Goal: Task Accomplishment & Management: Use online tool/utility

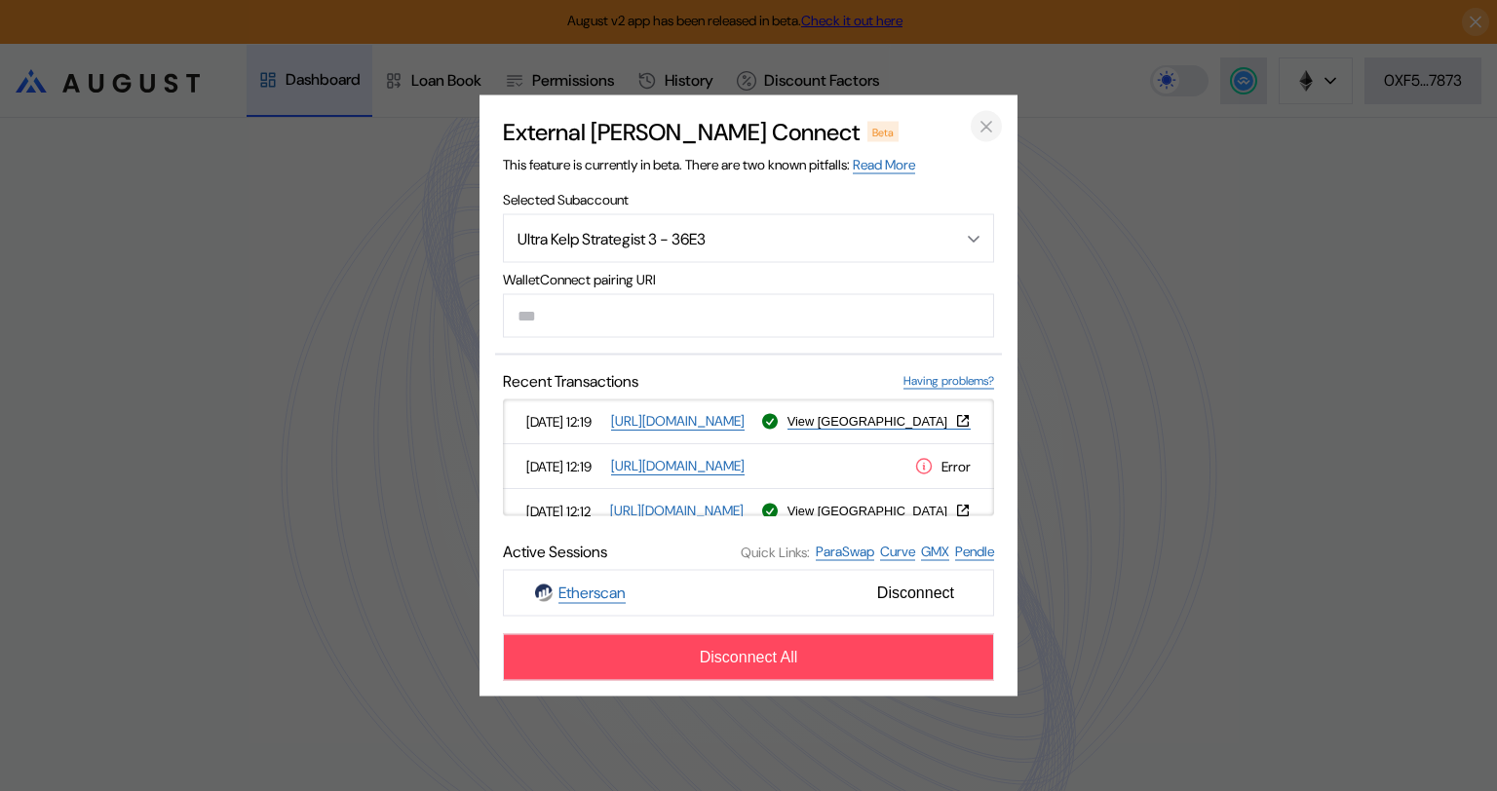
click at [990, 118] on icon "close modal" at bounding box center [985, 126] width 19 height 20
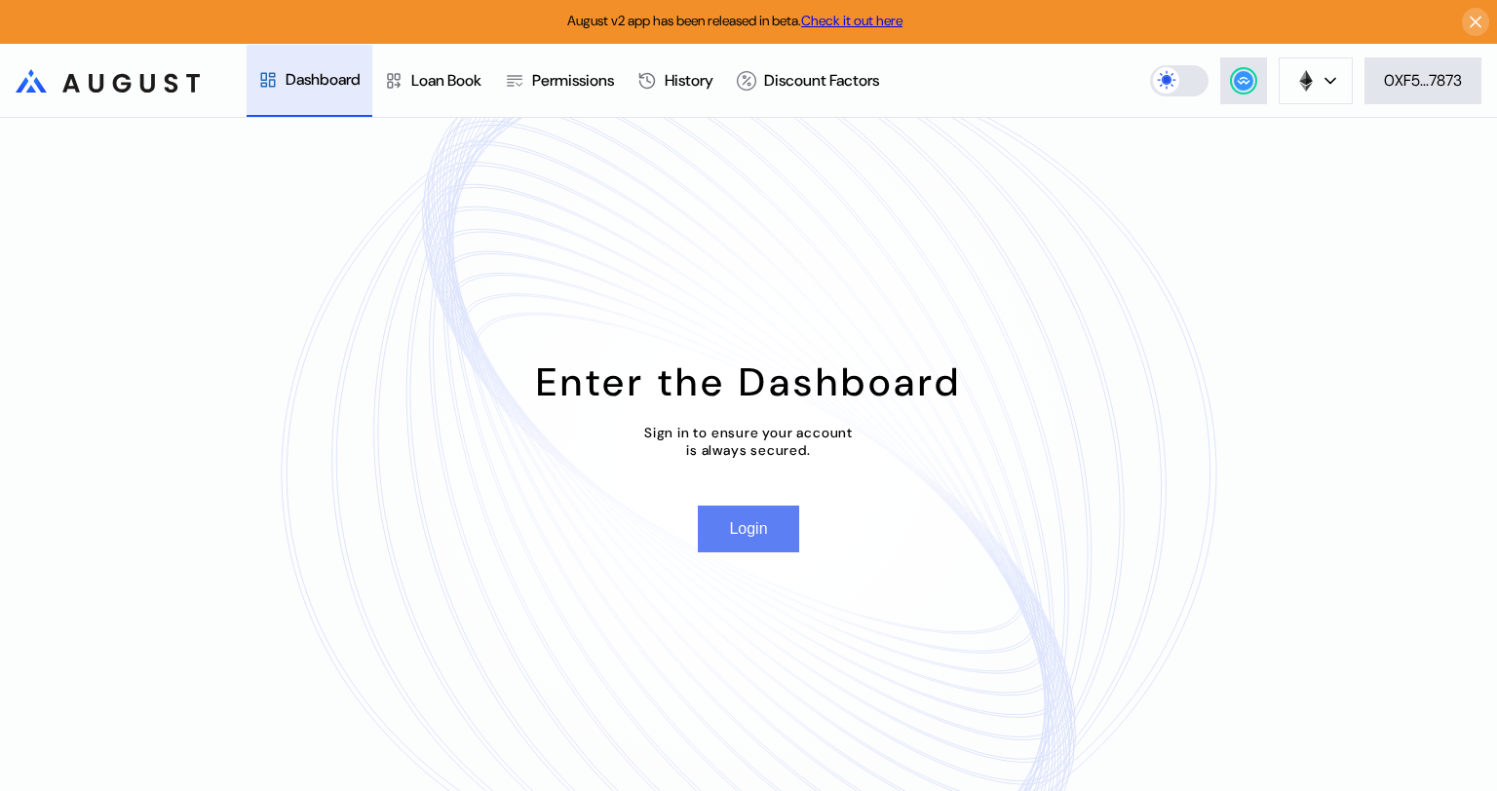
click at [747, 528] on button "Login" at bounding box center [748, 529] width 100 height 47
click at [1421, 81] on div "0XF5...7873" at bounding box center [1423, 80] width 78 height 20
click at [1389, 87] on div "0XF5...7873" at bounding box center [1423, 80] width 78 height 20
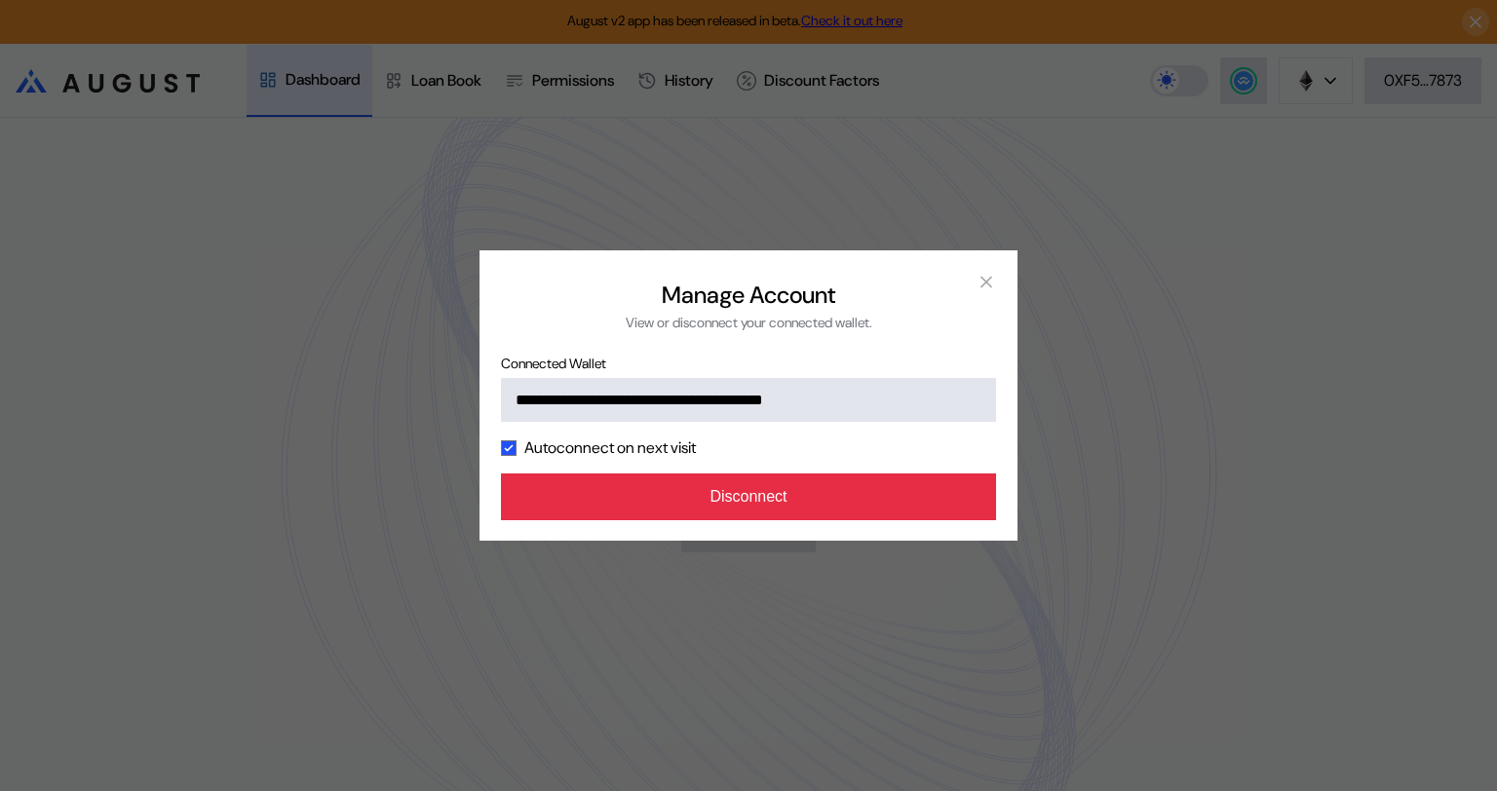
drag, startPoint x: 806, startPoint y: 503, endPoint x: 917, endPoint y: 481, distance: 113.1
click at [808, 503] on button "Disconnect" at bounding box center [748, 497] width 495 height 47
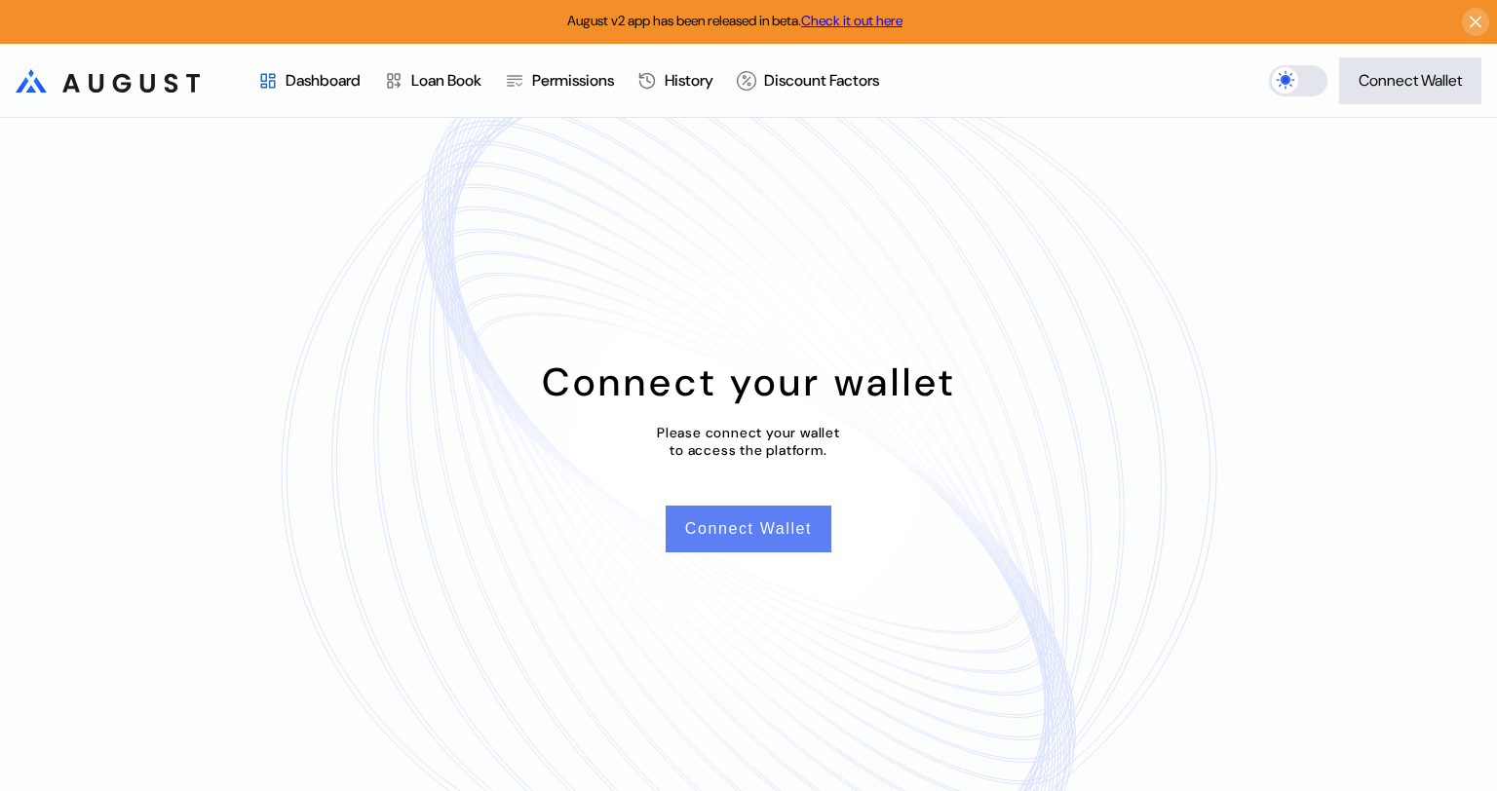
click at [759, 522] on button "Connect Wallet" at bounding box center [749, 529] width 166 height 47
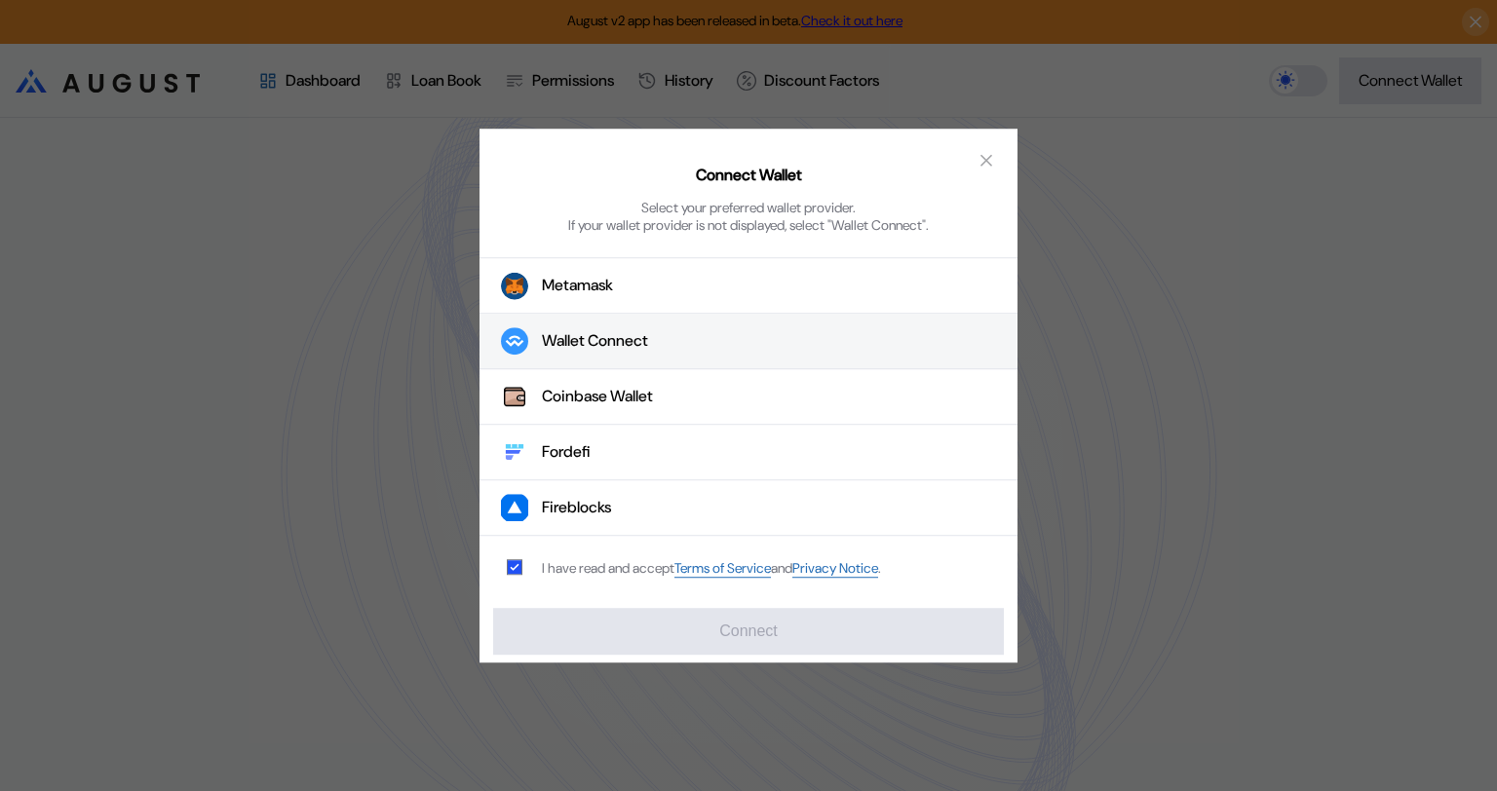
click at [658, 339] on button "Wallet Connect" at bounding box center [748, 342] width 538 height 56
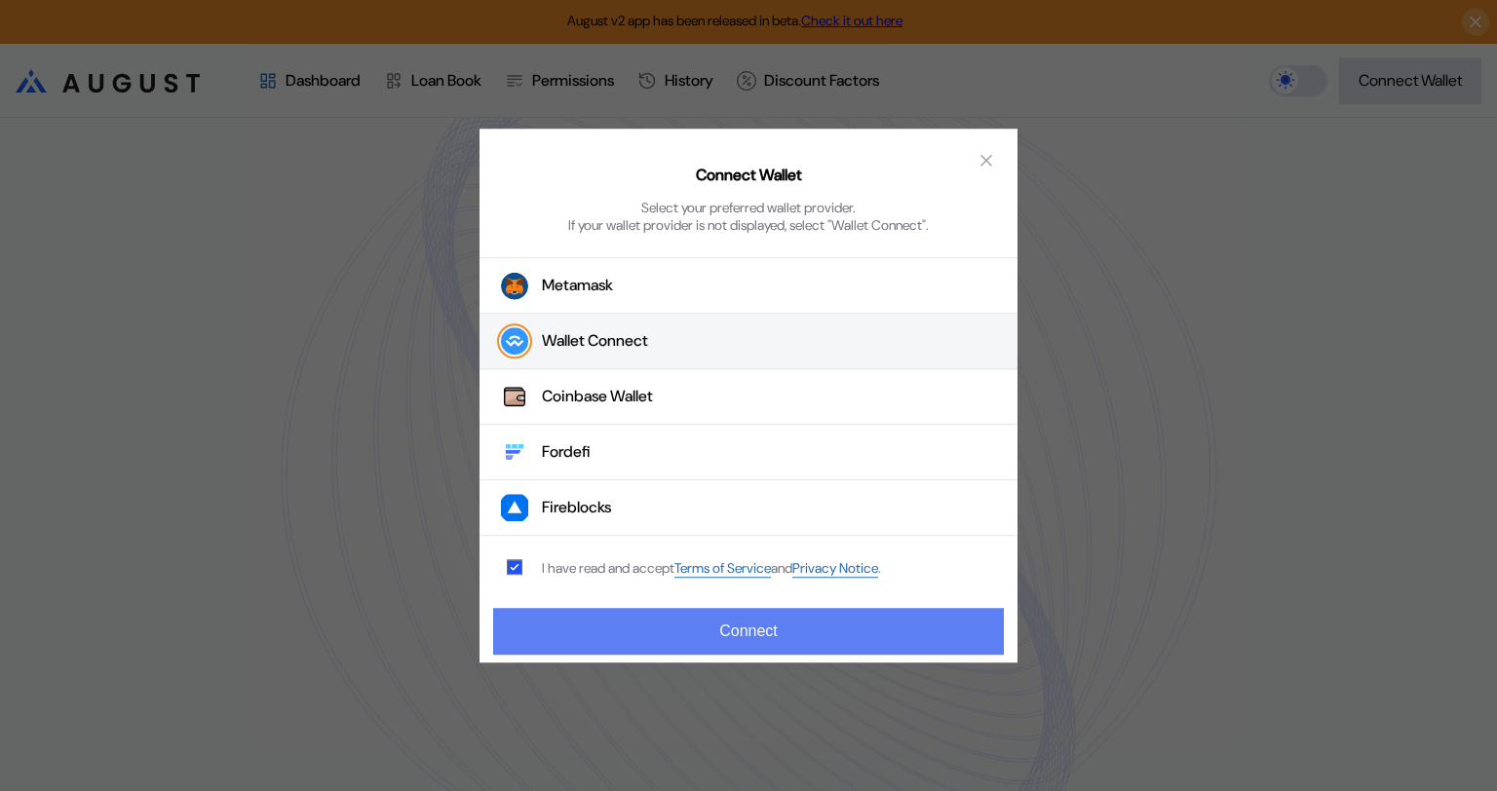
click at [778, 632] on button "Connect" at bounding box center [748, 631] width 511 height 47
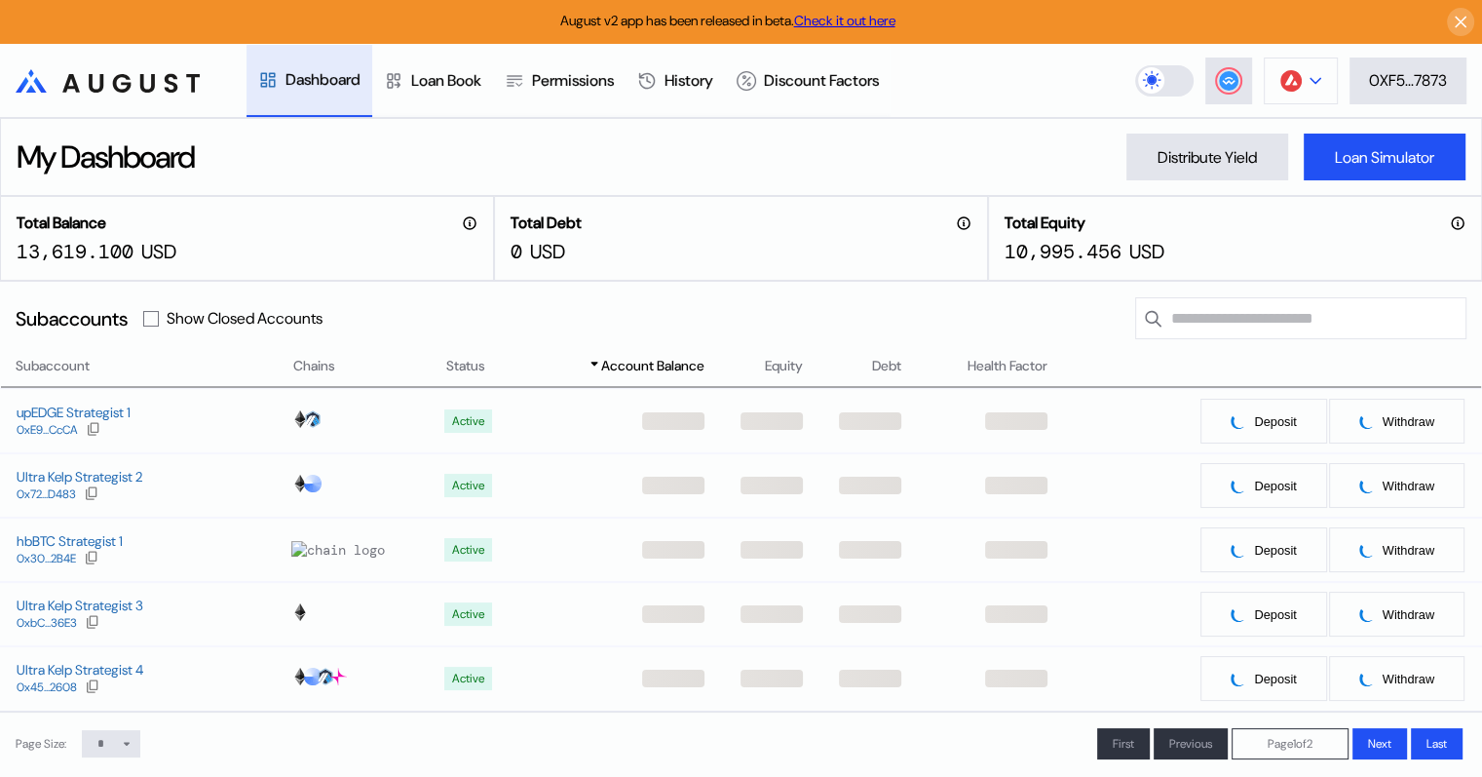
click at [1316, 80] on icon at bounding box center [1316, 80] width 10 height 5
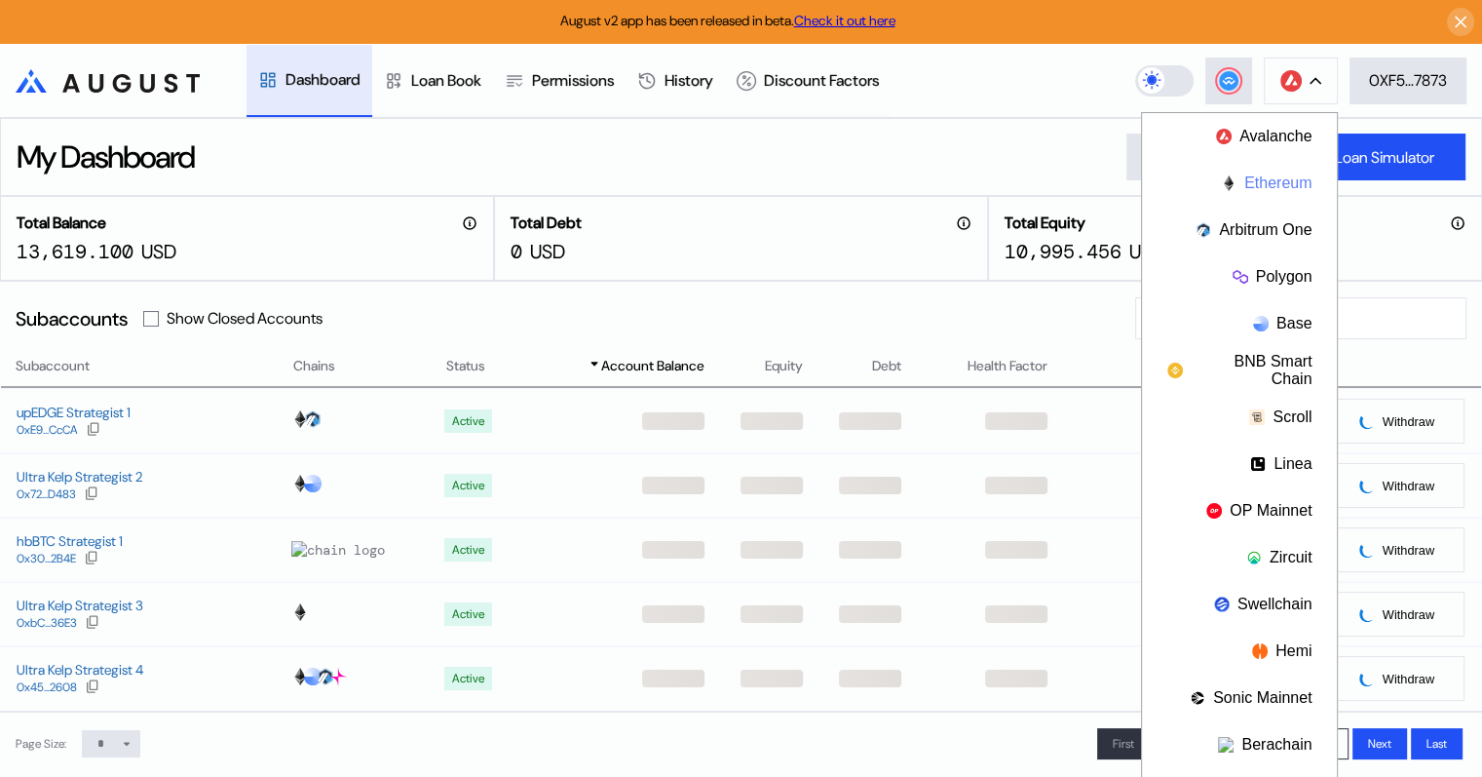
click at [1267, 176] on button "Ethereum" at bounding box center [1239, 183] width 195 height 47
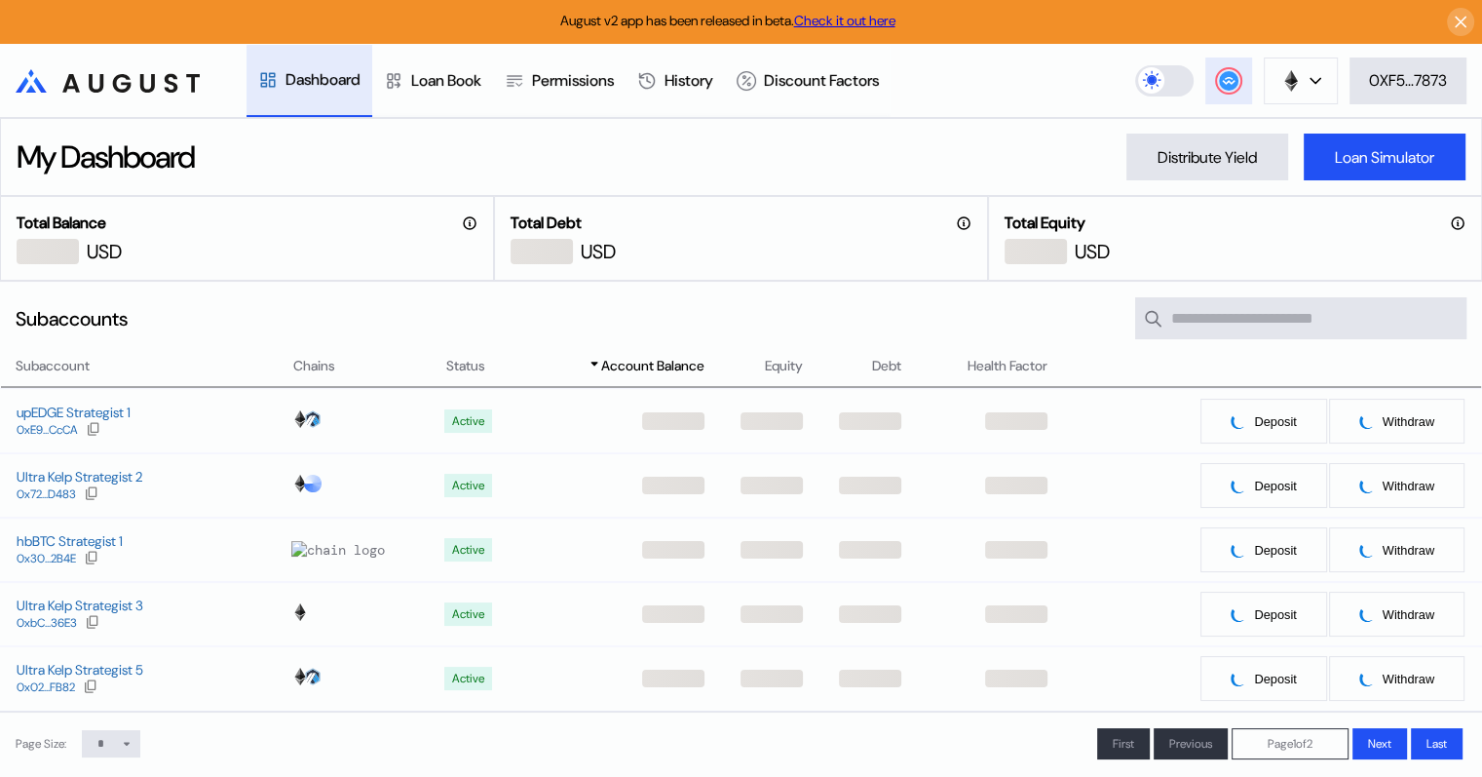
click at [1229, 78] on icon at bounding box center [1228, 80] width 13 height 8
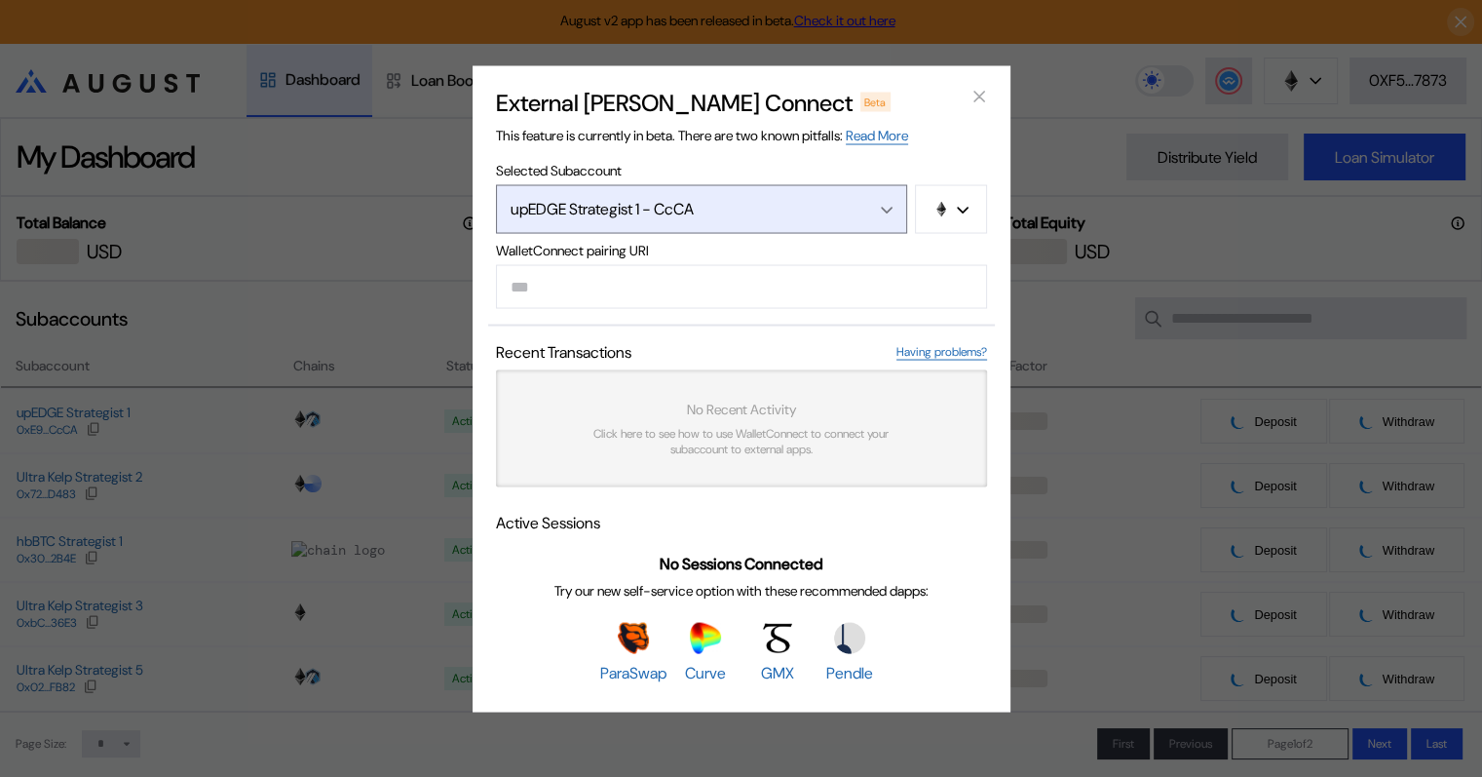
click at [884, 200] on div "Open menu" at bounding box center [881, 209] width 21 height 18
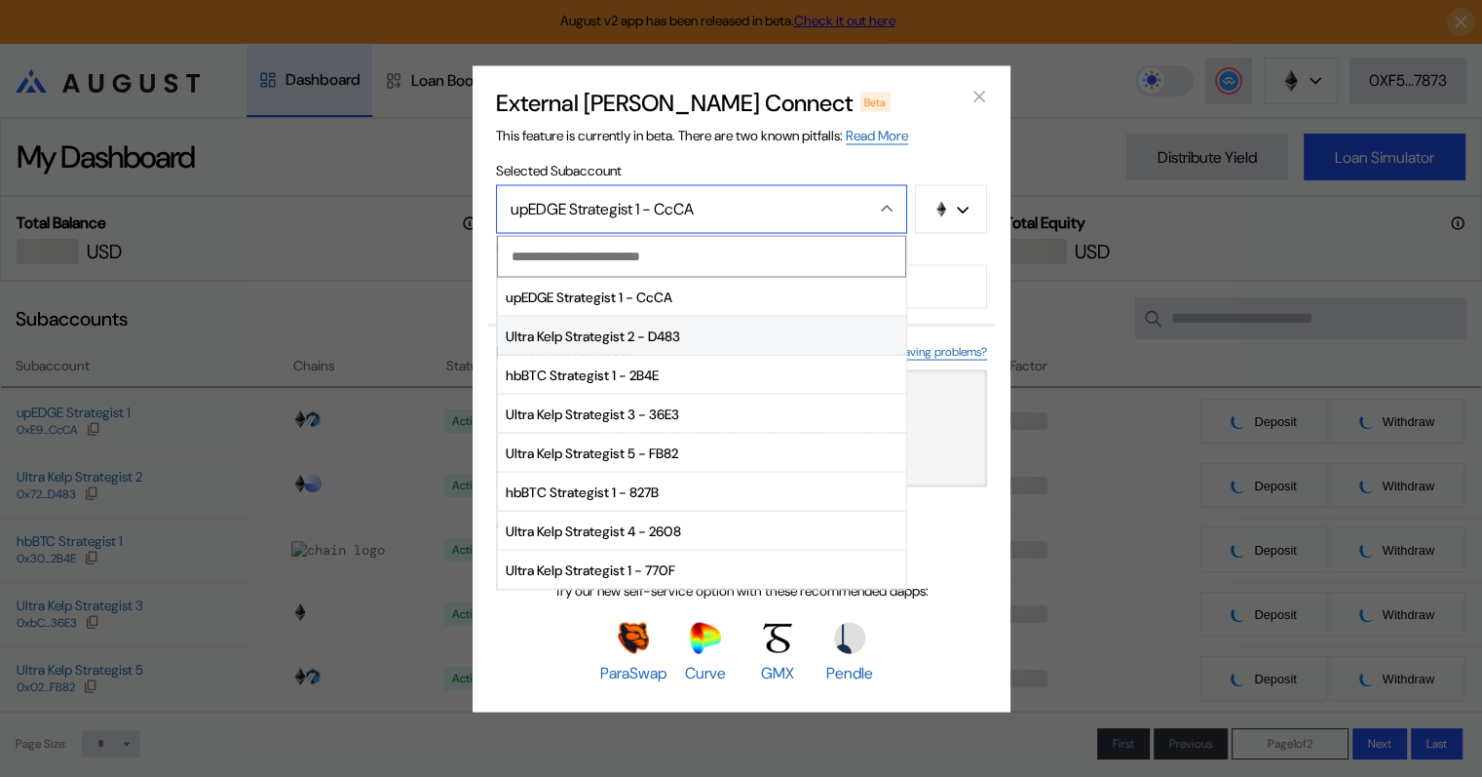
click at [619, 335] on span "Ultra Kelp Strategist 2 - D483" at bounding box center [702, 336] width 408 height 39
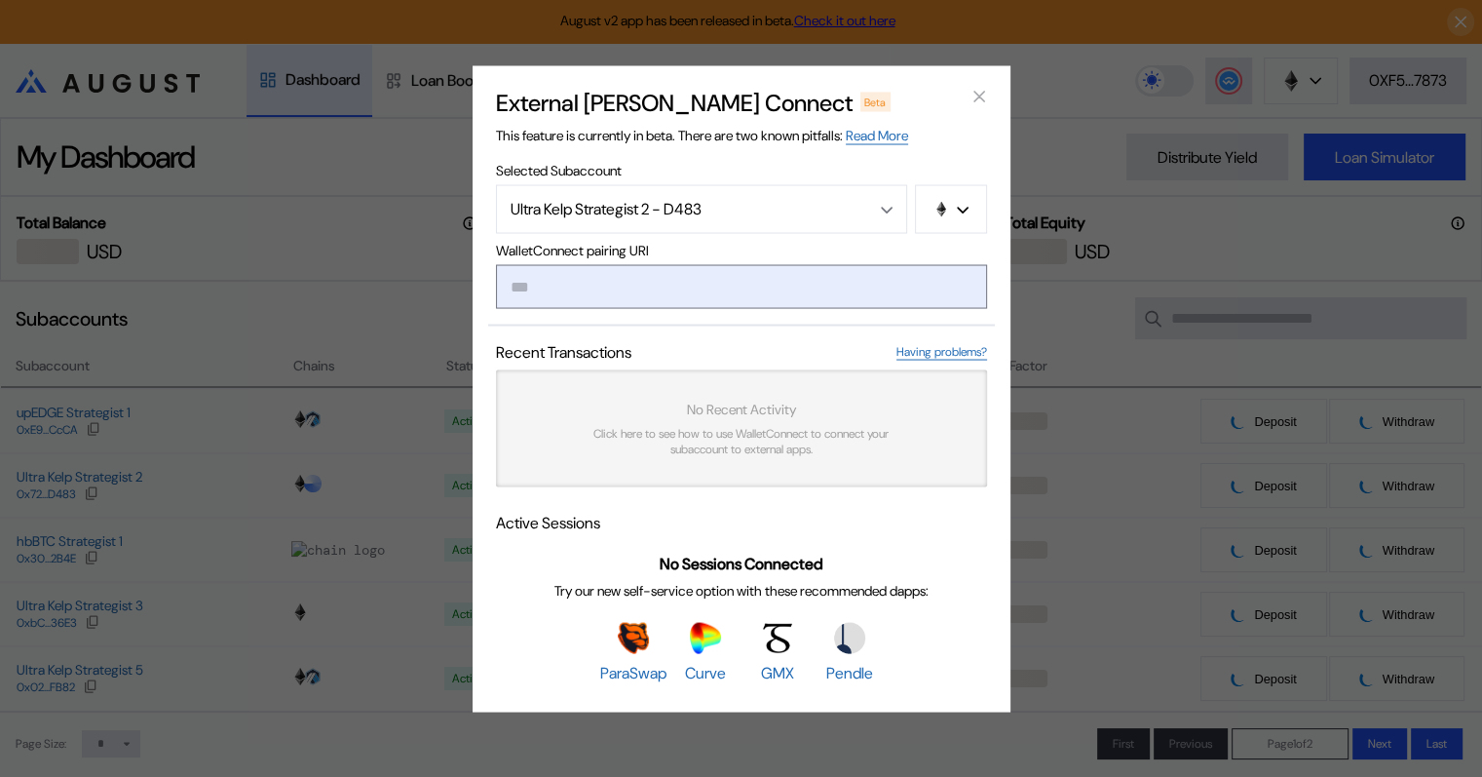
click at [639, 281] on input "modal" at bounding box center [741, 286] width 491 height 44
paste input "**********"
type input "**********"
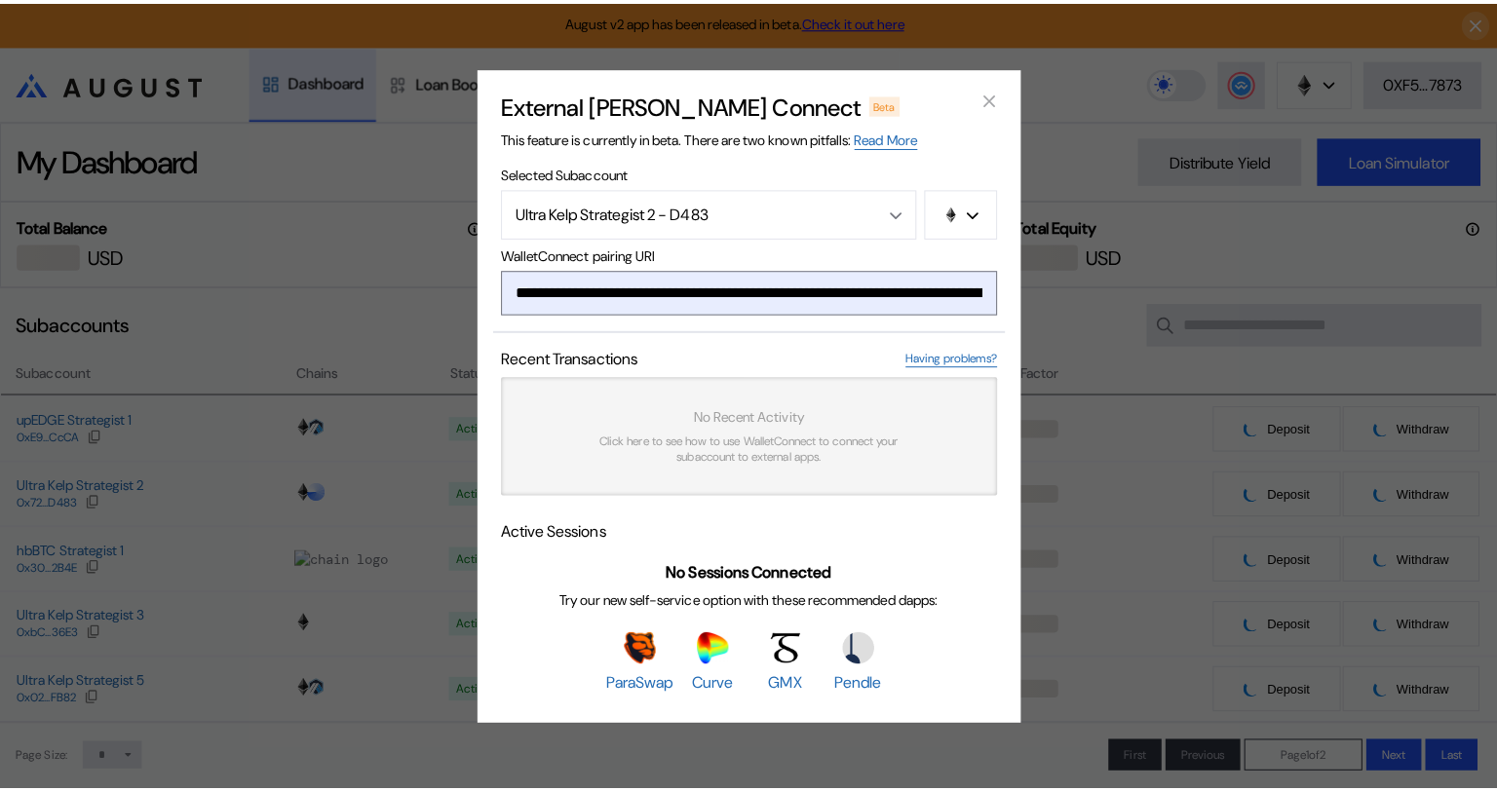
scroll to position [0, 1177]
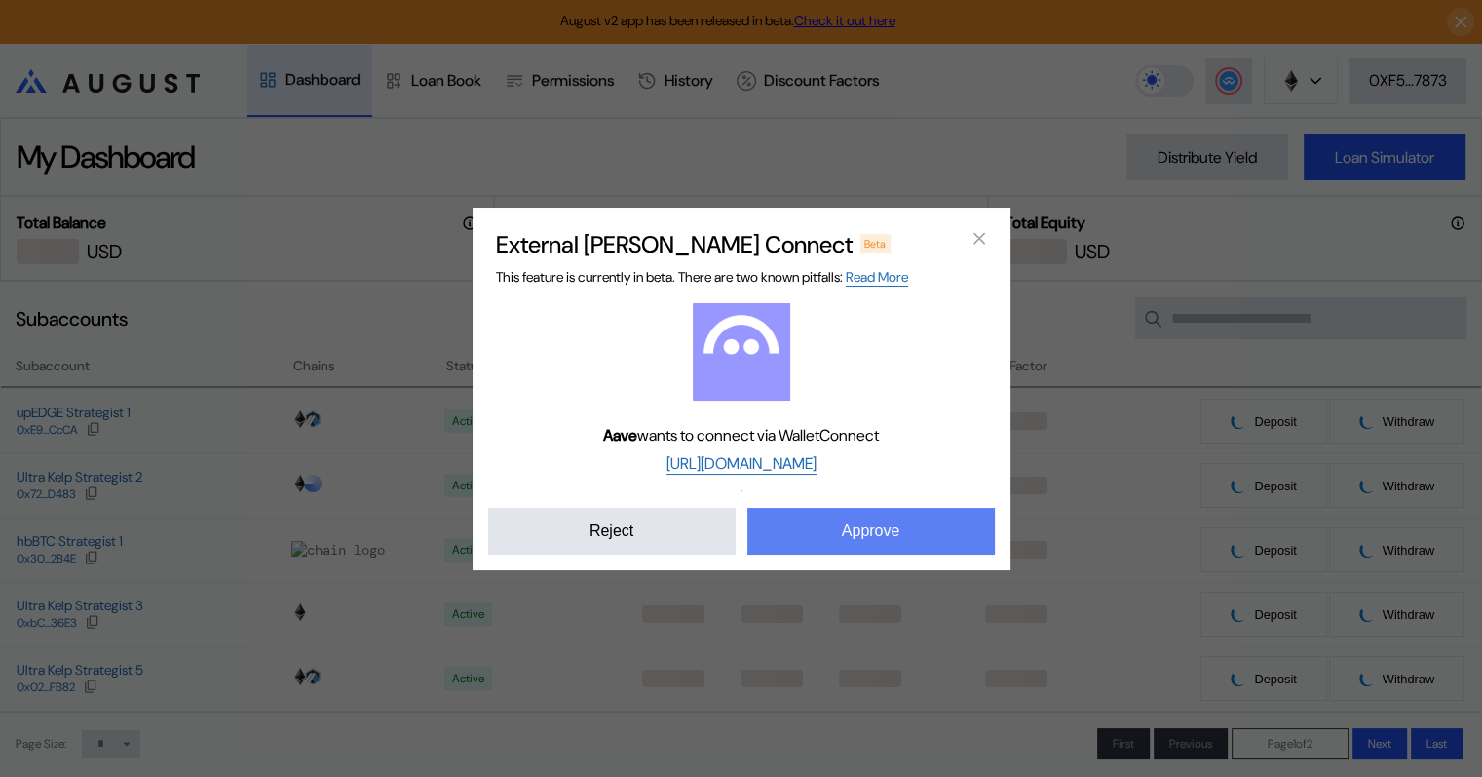
click at [863, 530] on button "Approve" at bounding box center [871, 531] width 248 height 47
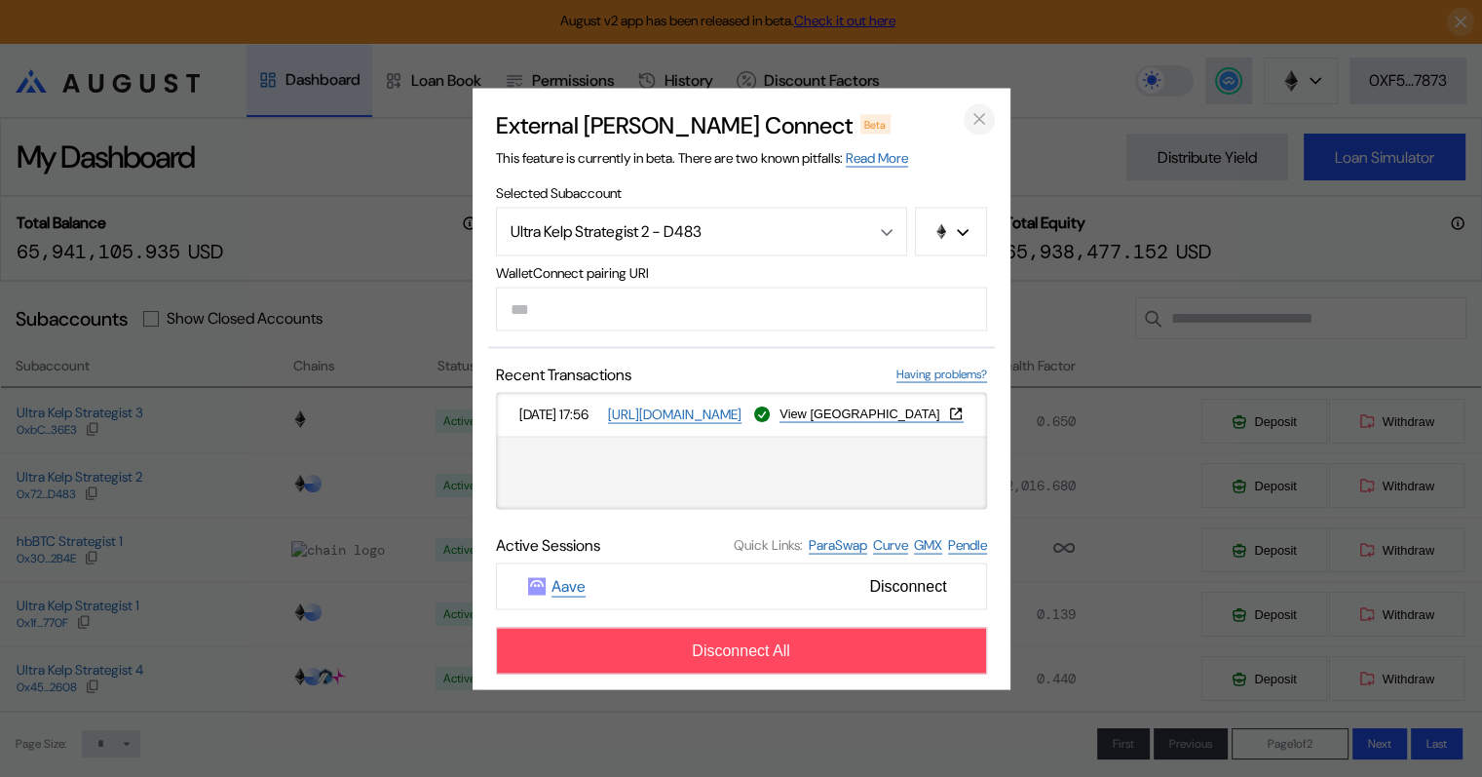
click at [981, 115] on icon "close modal" at bounding box center [980, 119] width 10 height 10
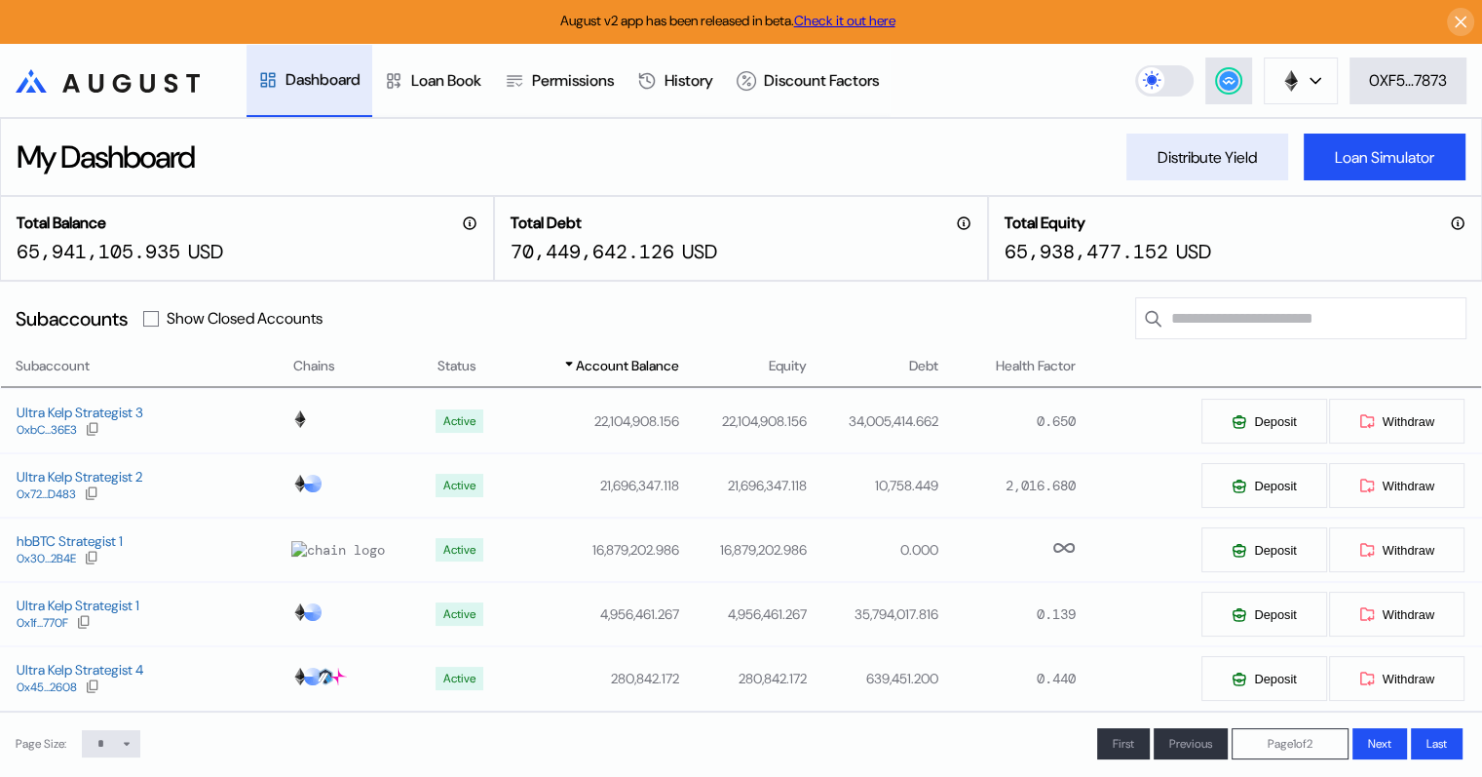
click at [1208, 154] on div "Distribute Yield" at bounding box center [1207, 157] width 99 height 20
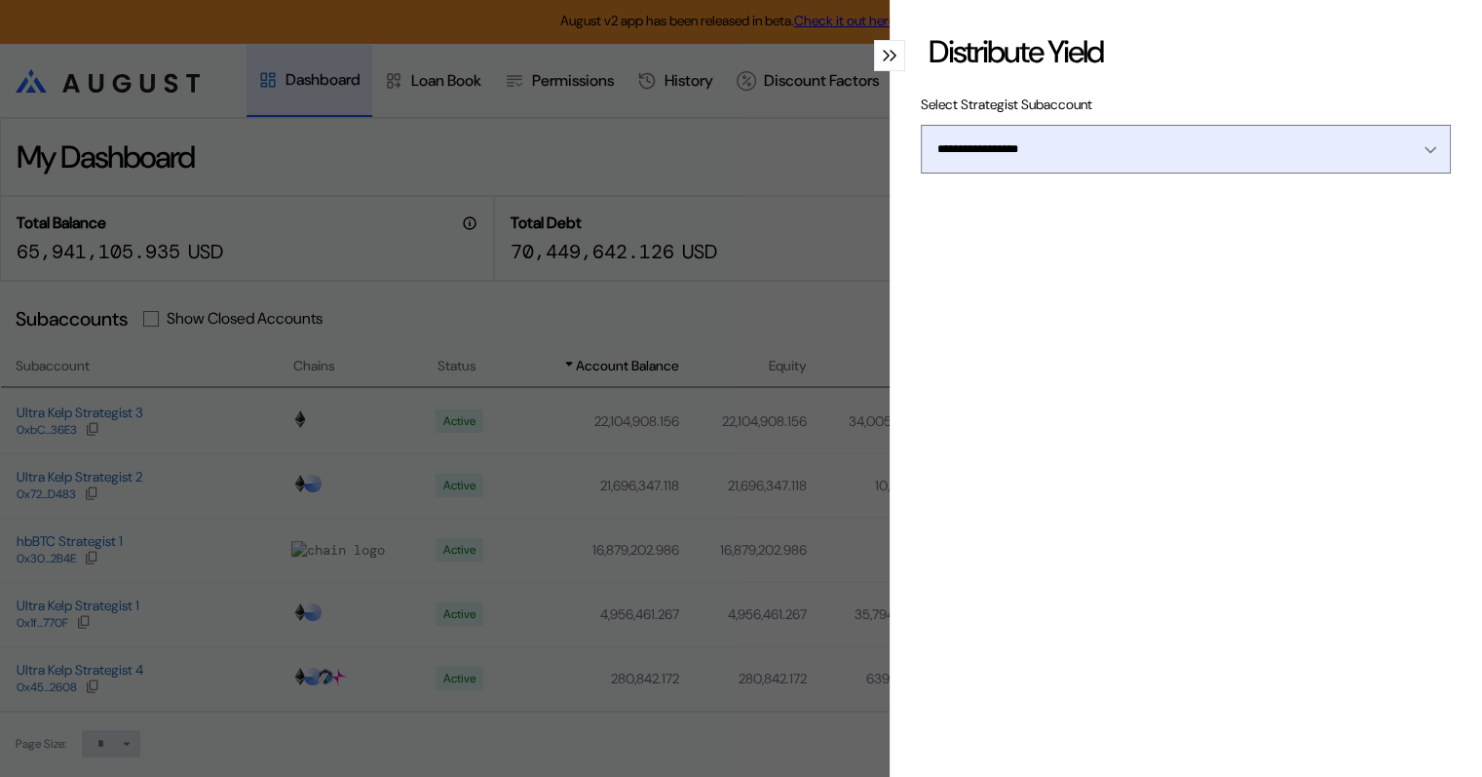
click at [1415, 153] on div "Open menu" at bounding box center [1425, 149] width 21 height 18
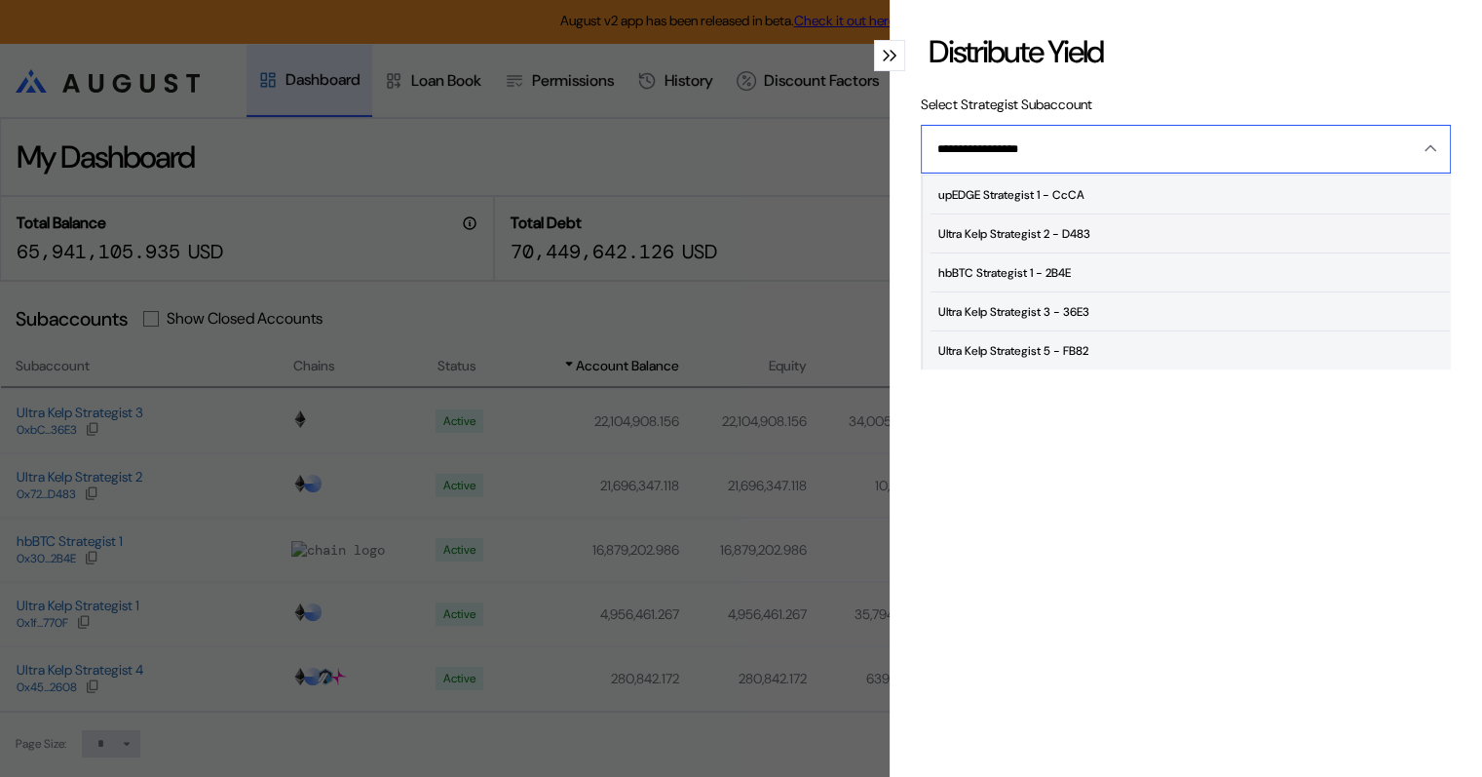
click at [1109, 230] on span "Ultra Kelp Strategist 2 - D483" at bounding box center [1190, 233] width 519 height 39
type input "**********"
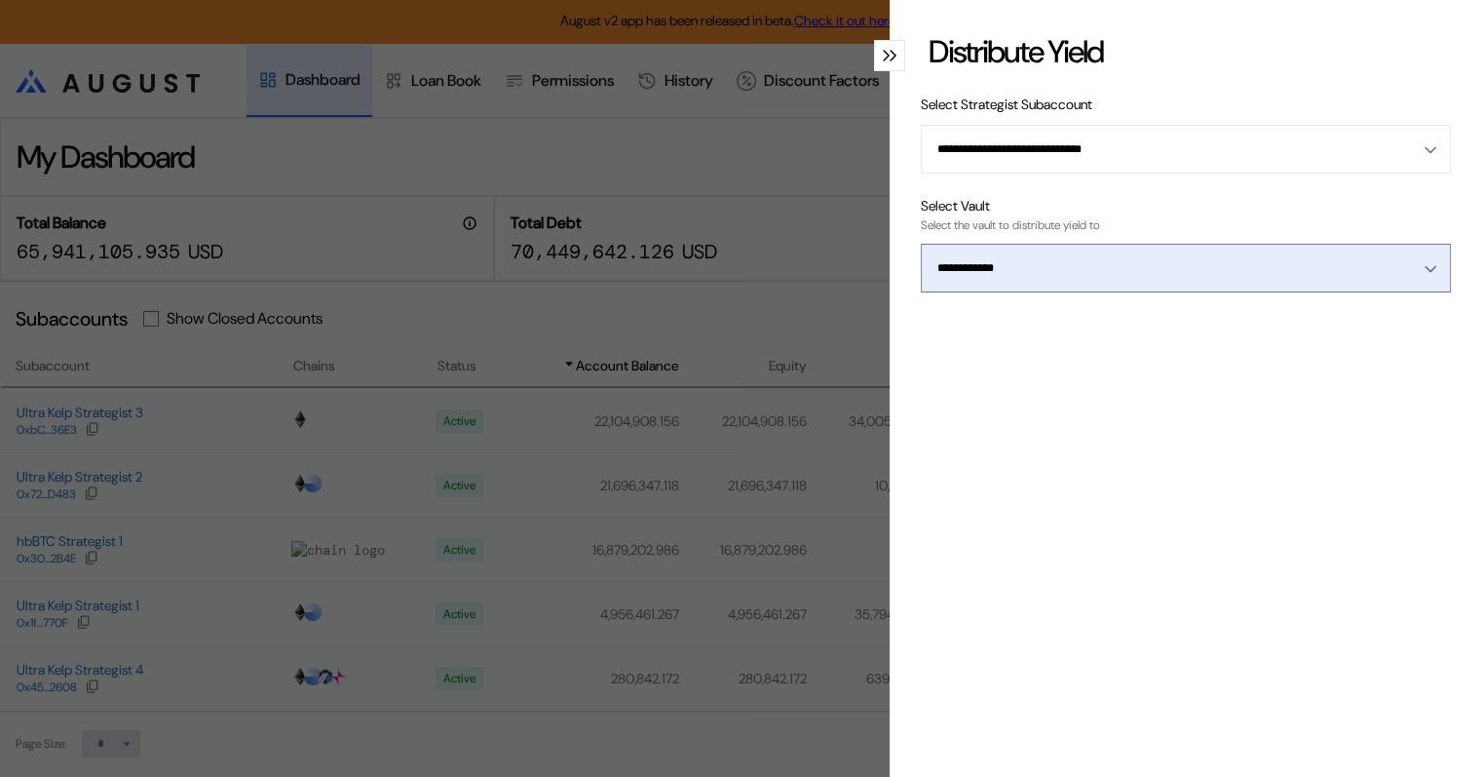
click at [1425, 266] on icon "Open menu" at bounding box center [1431, 269] width 12 height 8
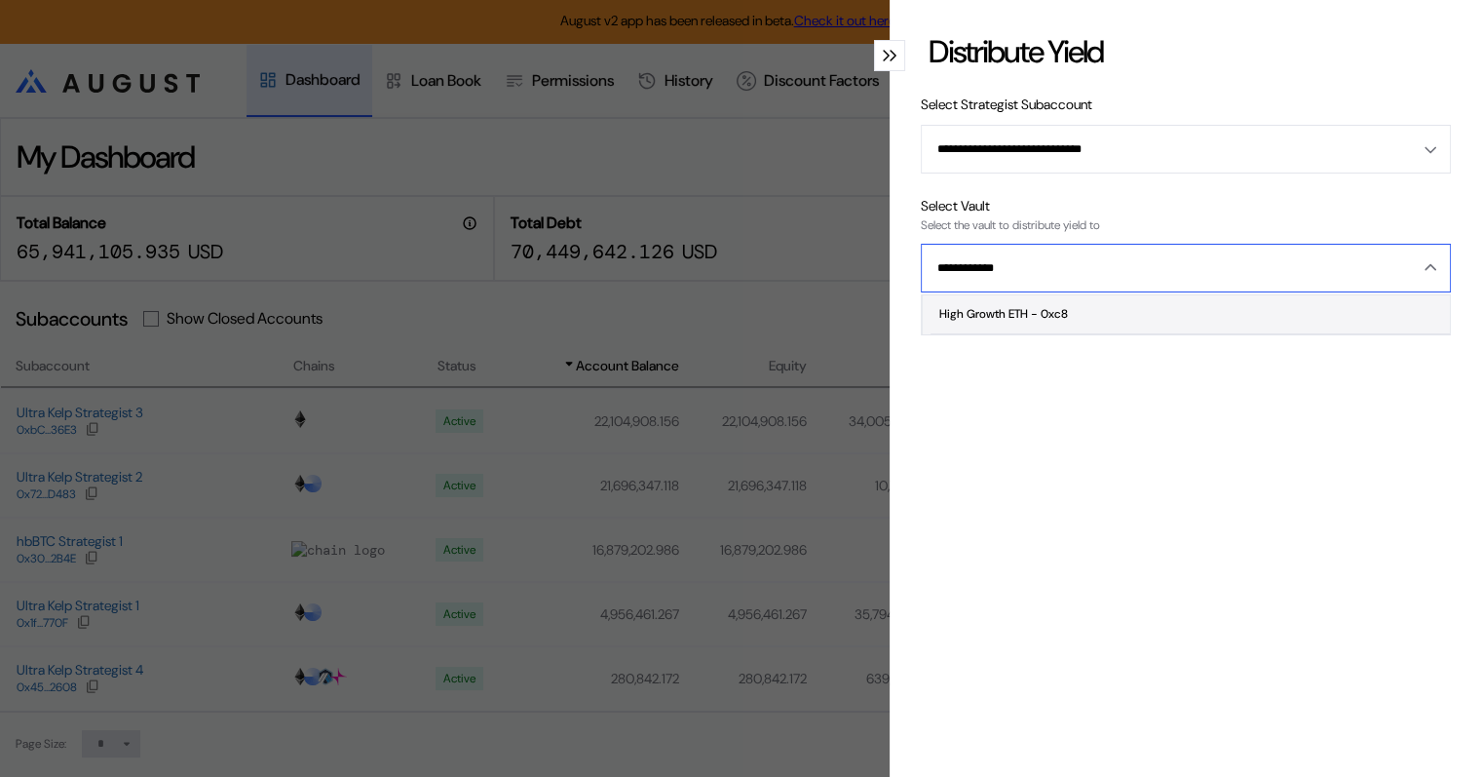
click at [1088, 316] on span "High Growth ETH - 0xc8" at bounding box center [1190, 314] width 519 height 39
type input "**********"
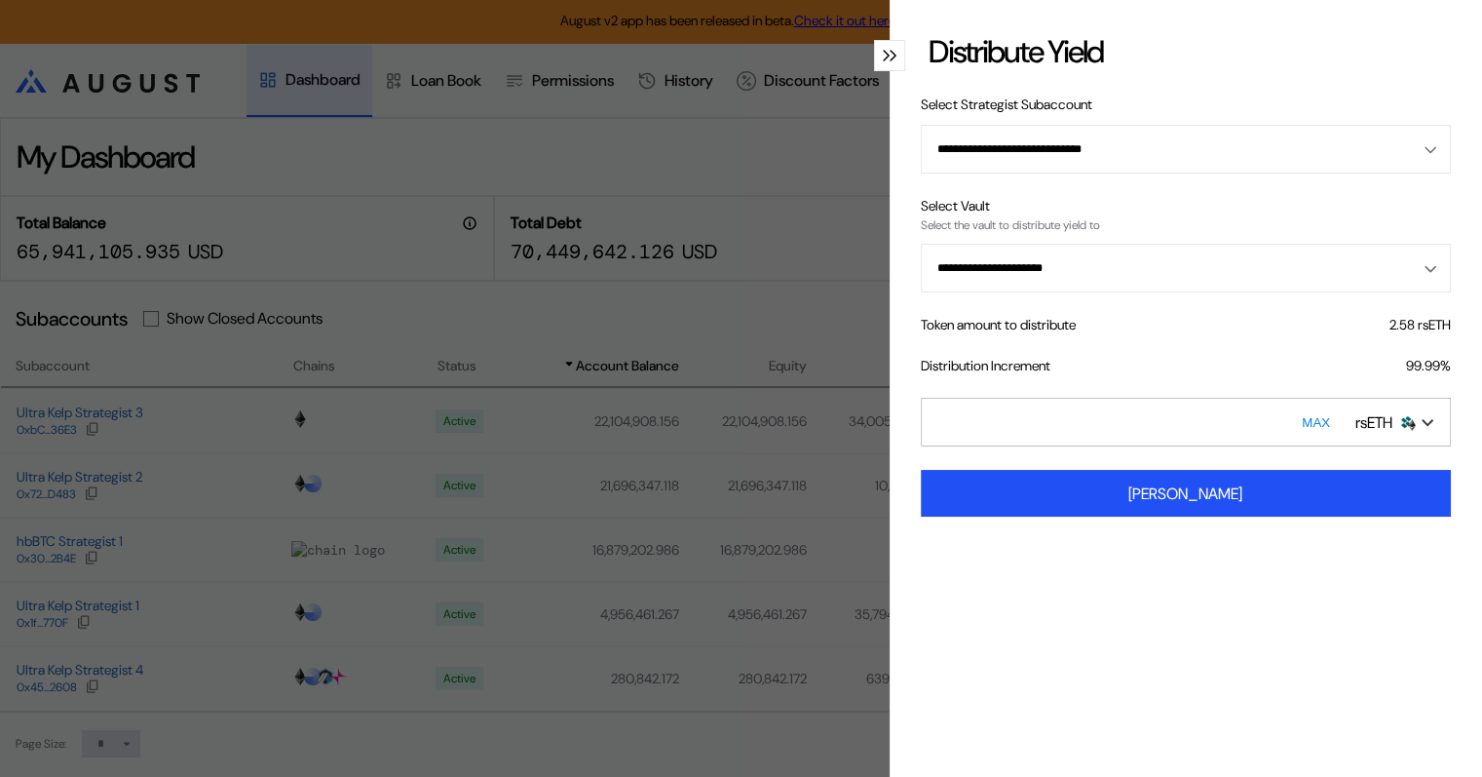
click at [1024, 407] on input "*" at bounding box center [1186, 422] width 530 height 49
type input "**"
type input "*"
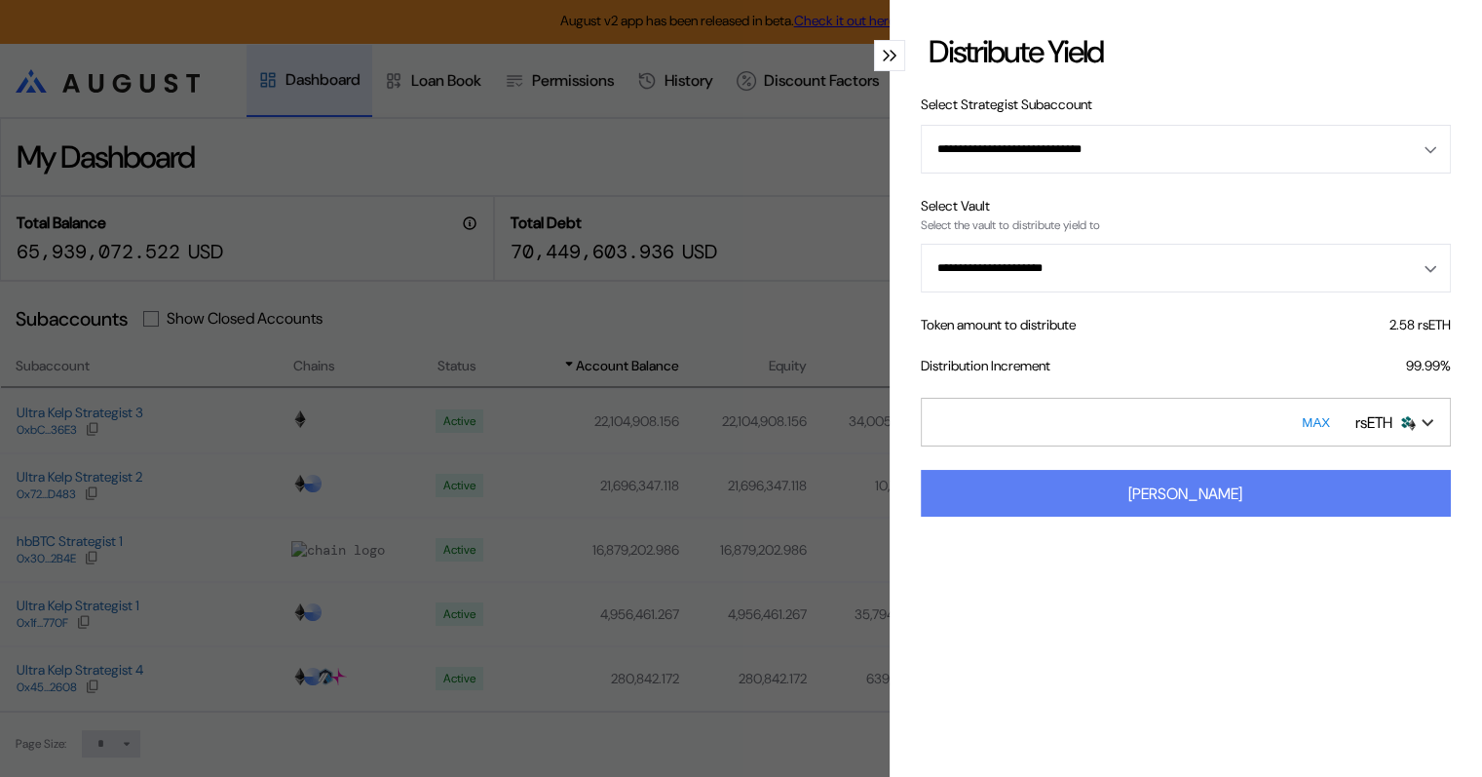
type input "****"
click at [1197, 495] on div "[PERSON_NAME]" at bounding box center [1186, 493] width 114 height 20
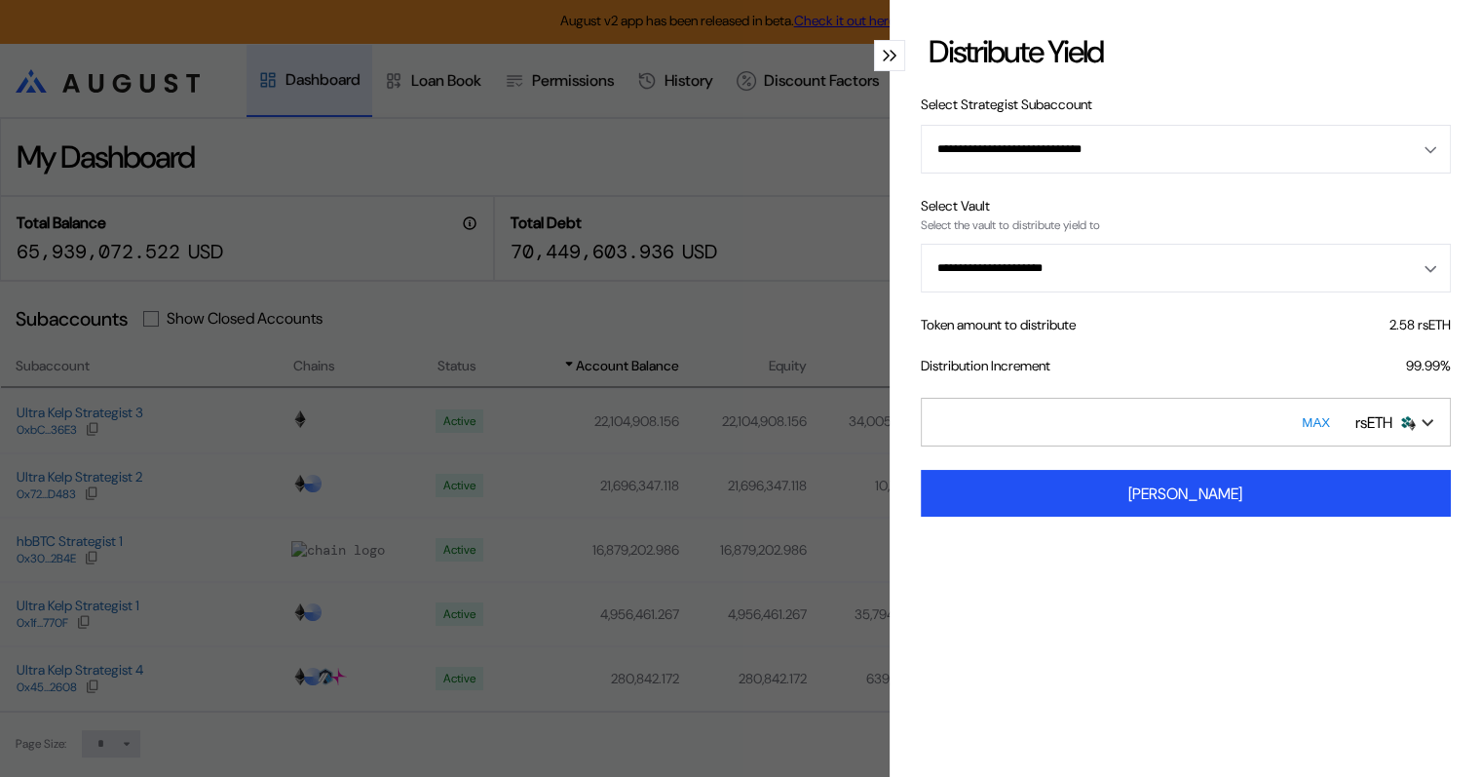
click at [883, 55] on icon "modal" at bounding box center [886, 56] width 7 height 12
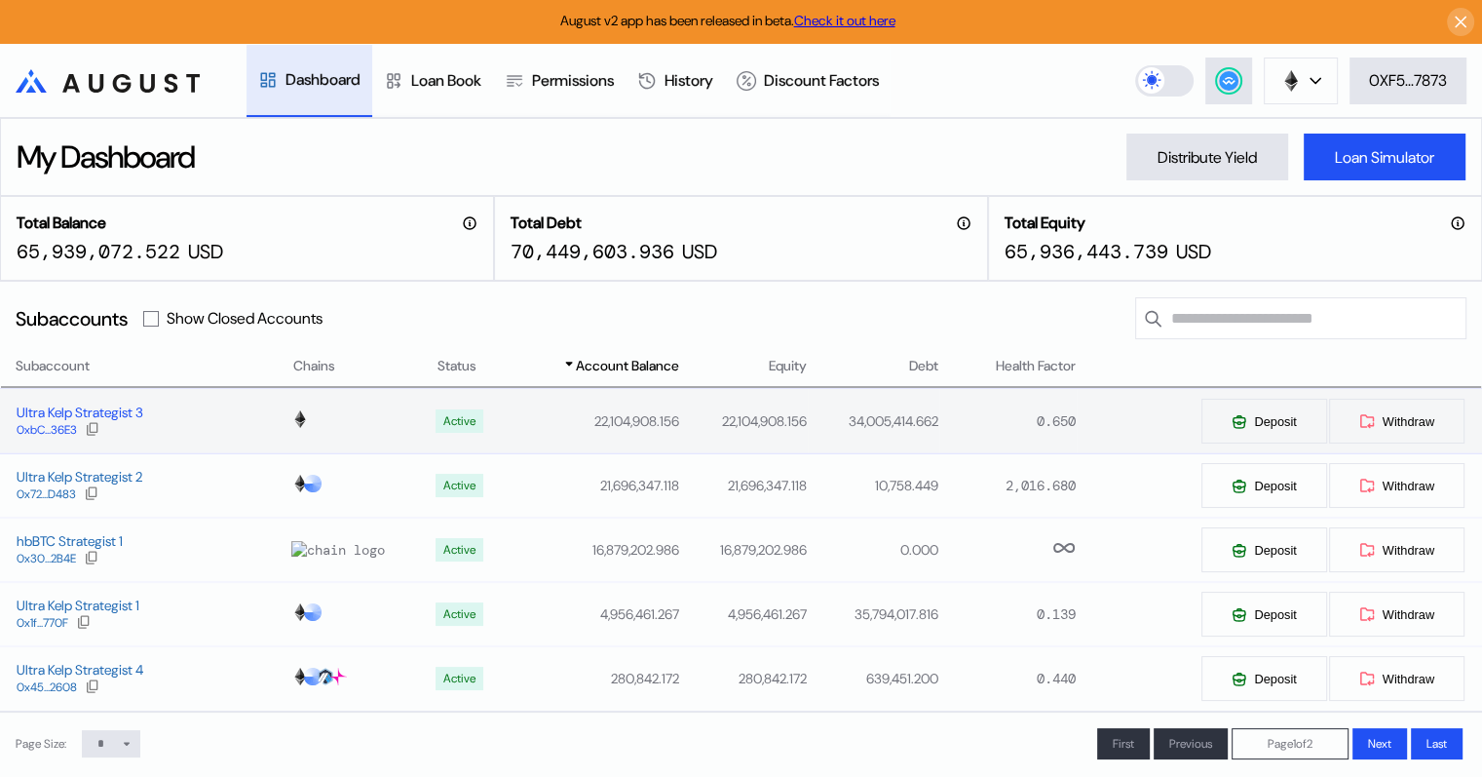
click at [115, 415] on div "Ultra Kelp Strategist 3" at bounding box center [80, 412] width 127 height 18
